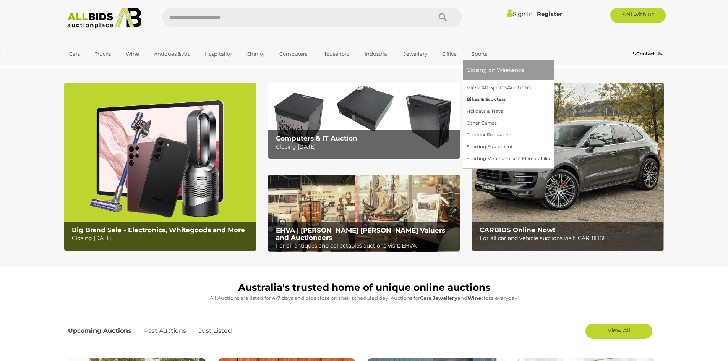
click at [477, 98] on link "Bikes & Scooters" at bounding box center [508, 100] width 83 height 12
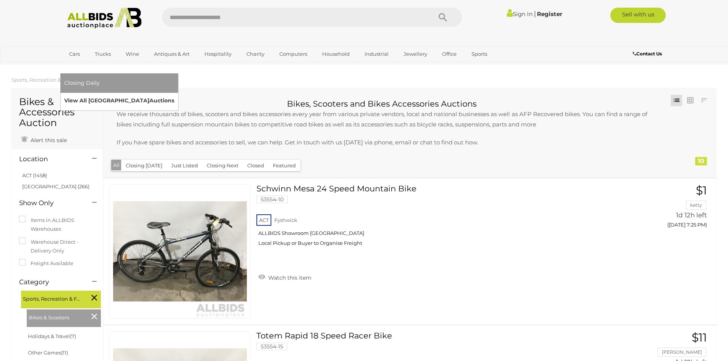
click at [174, 95] on link "View All Sydney Auctions" at bounding box center [119, 101] width 110 height 12
